Goal: Task Accomplishment & Management: Use online tool/utility

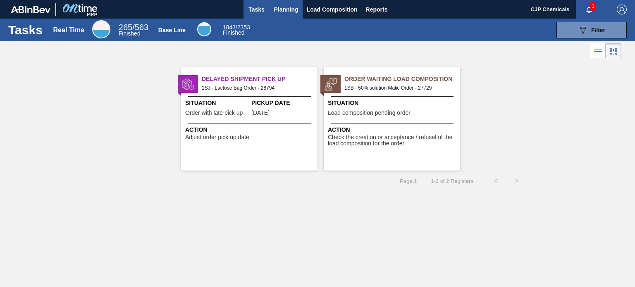
click at [286, 2] on button "Planning" at bounding box center [286, 9] width 33 height 19
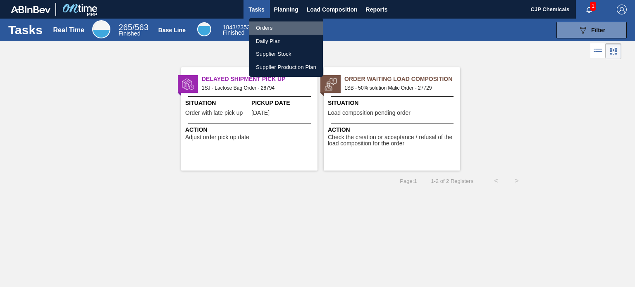
click at [273, 32] on li "Orders" at bounding box center [286, 28] width 74 height 13
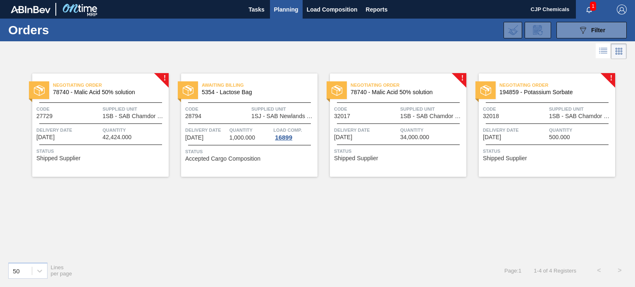
click at [394, 147] on span "Status" at bounding box center [399, 151] width 130 height 8
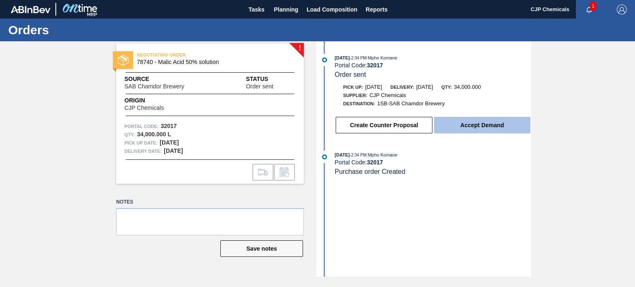
click at [475, 129] on button "Accept Demand" at bounding box center [482, 125] width 96 height 17
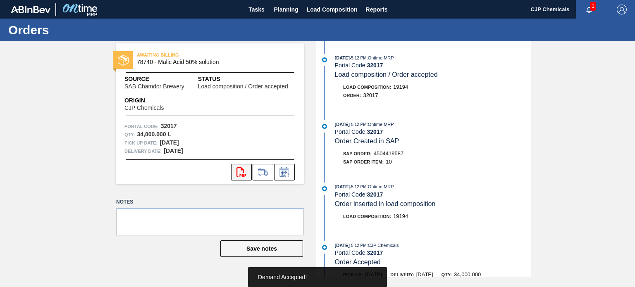
click at [242, 175] on icon at bounding box center [242, 173] width 10 height 10
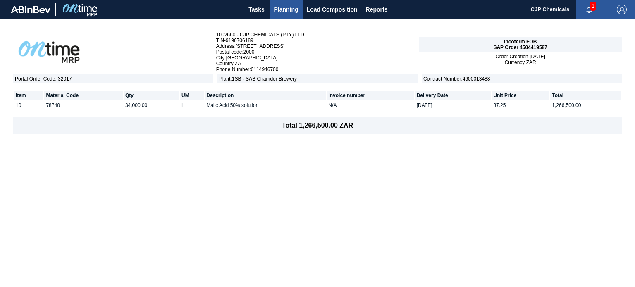
click at [283, 8] on span "Planning" at bounding box center [286, 10] width 24 height 10
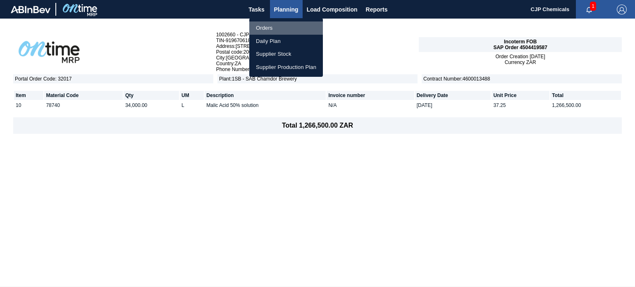
click at [263, 28] on li "Orders" at bounding box center [286, 28] width 74 height 13
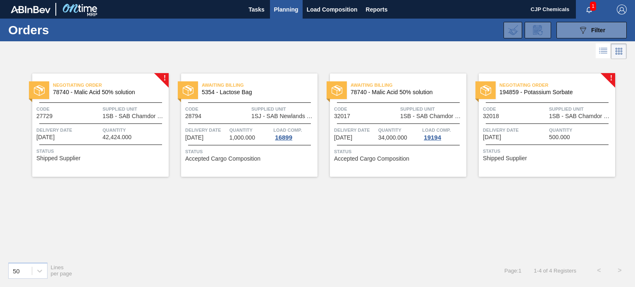
click at [576, 79] on div "Negotiating Order 194859 - Potassium Sorbate Code 32018 Supplied Unit 1SB - SAB…" at bounding box center [547, 125] width 136 height 103
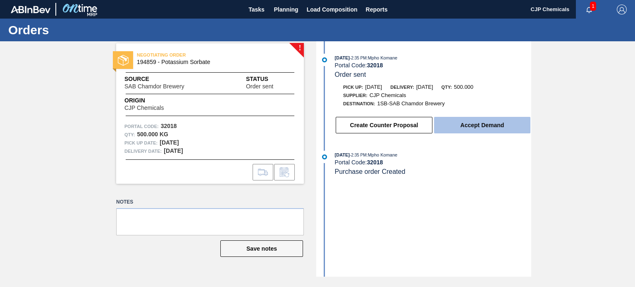
click at [467, 129] on button "Accept Demand" at bounding box center [482, 125] width 96 height 17
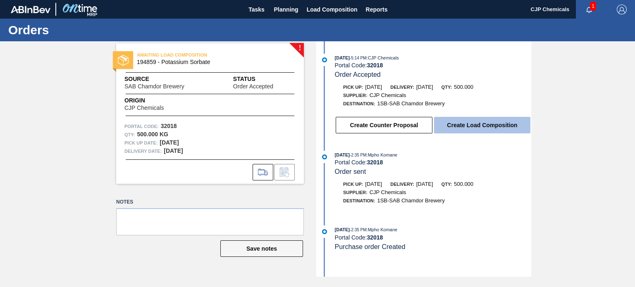
click at [481, 126] on button "Create Load Composition" at bounding box center [482, 125] width 96 height 17
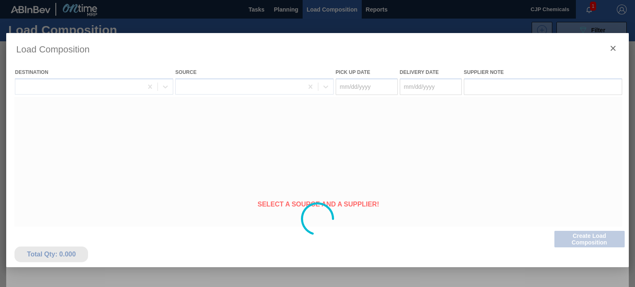
type Date "10/05/2025"
type Date "[DATE]"
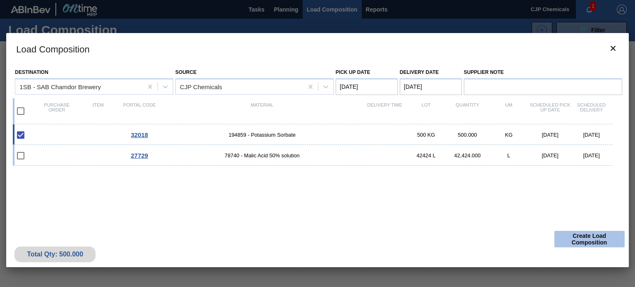
click at [570, 238] on button "Create Load Composition" at bounding box center [590, 239] width 70 height 17
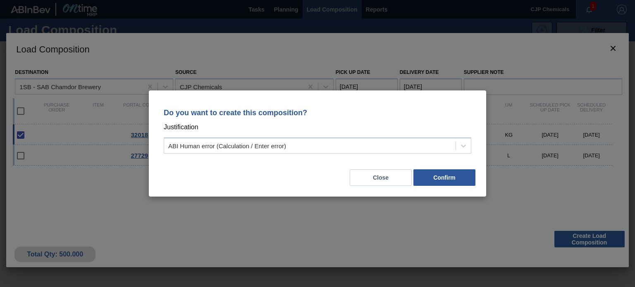
click at [438, 169] on div "Close Confirm" at bounding box center [318, 173] width 318 height 28
click at [433, 176] on button "Confirm" at bounding box center [445, 178] width 62 height 17
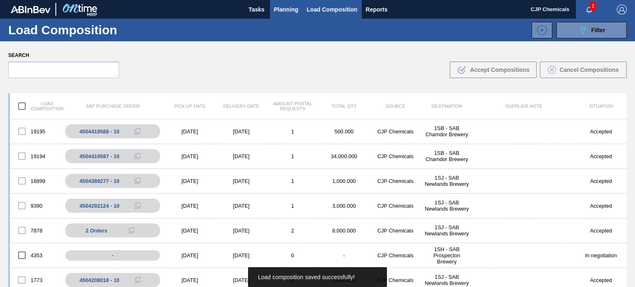
click at [284, 10] on span "Planning" at bounding box center [286, 10] width 24 height 10
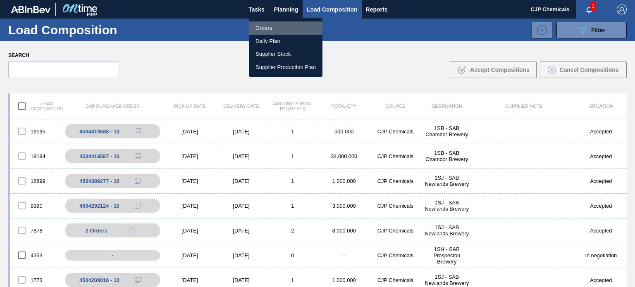
click at [266, 26] on li "Orders" at bounding box center [286, 28] width 74 height 13
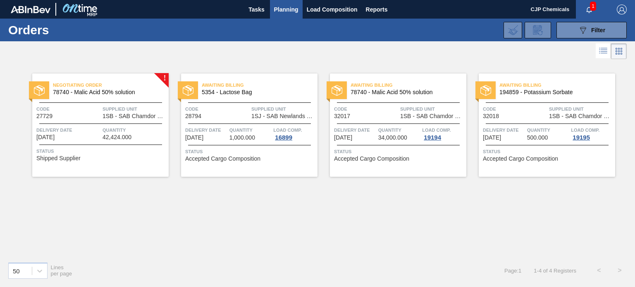
click at [514, 113] on span "Code" at bounding box center [515, 109] width 64 height 8
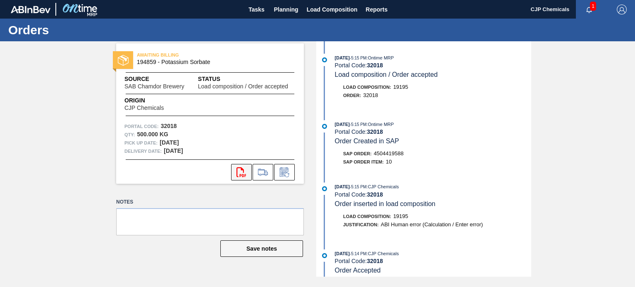
click at [234, 170] on button "svg{fill:#ff0000}" at bounding box center [241, 172] width 21 height 17
click at [290, 13] on span "Planning" at bounding box center [286, 10] width 24 height 10
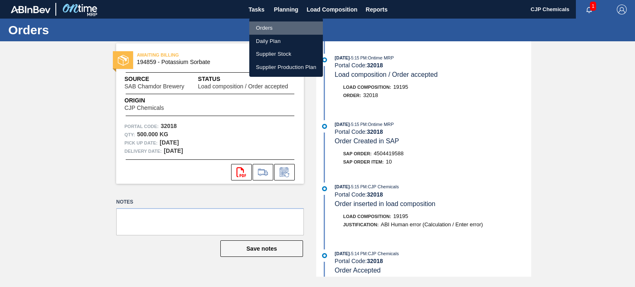
click at [270, 27] on li "Orders" at bounding box center [286, 28] width 74 height 13
